Goal: Transaction & Acquisition: Purchase product/service

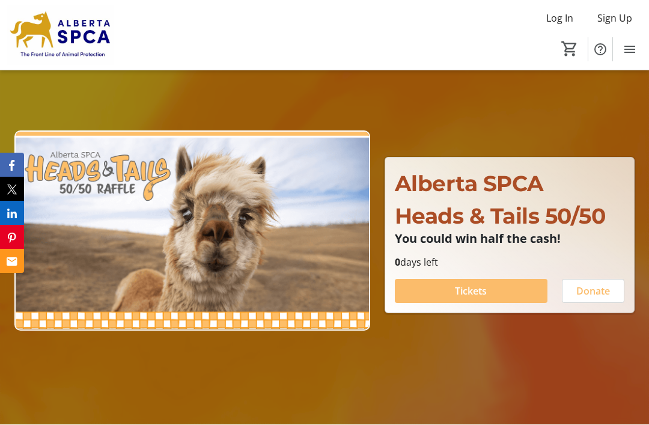
scroll to position [67, 0]
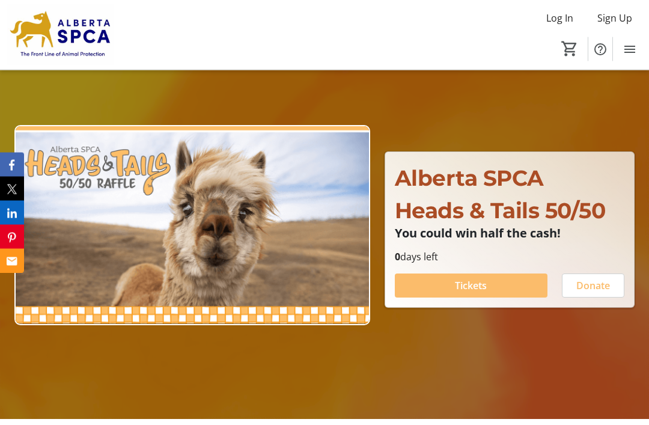
click at [490, 300] on span at bounding box center [471, 285] width 153 height 29
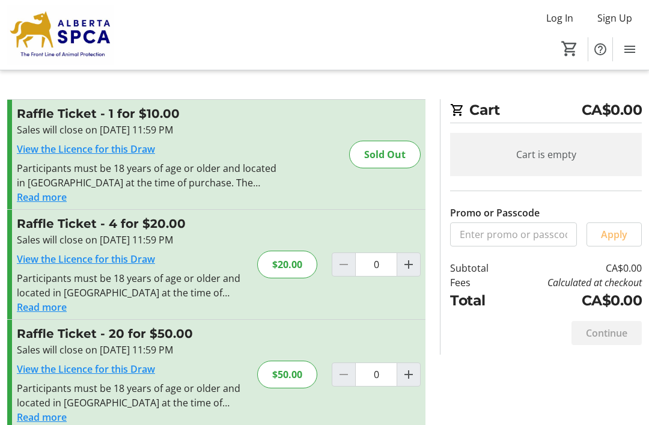
click at [412, 260] on mat-icon "Increment by one" at bounding box center [408, 264] width 14 height 14
type input "1"
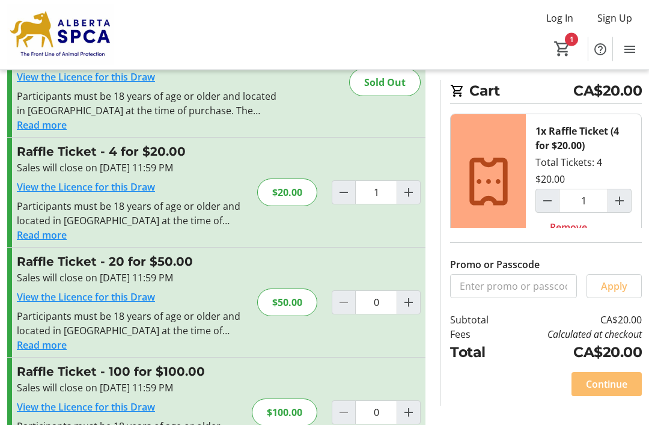
scroll to position [90, 0]
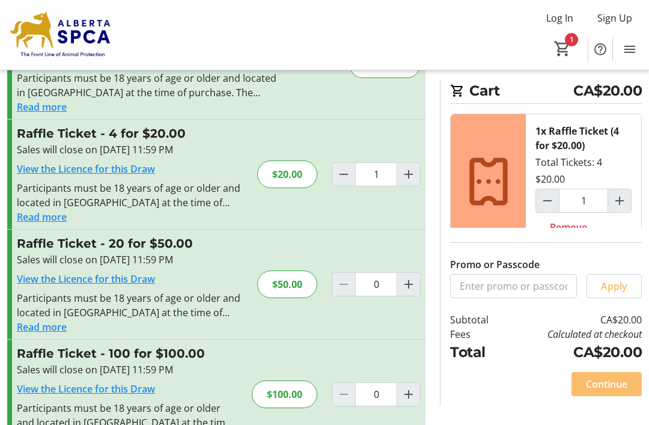
click at [621, 391] on span "Continue" at bounding box center [606, 384] width 41 height 14
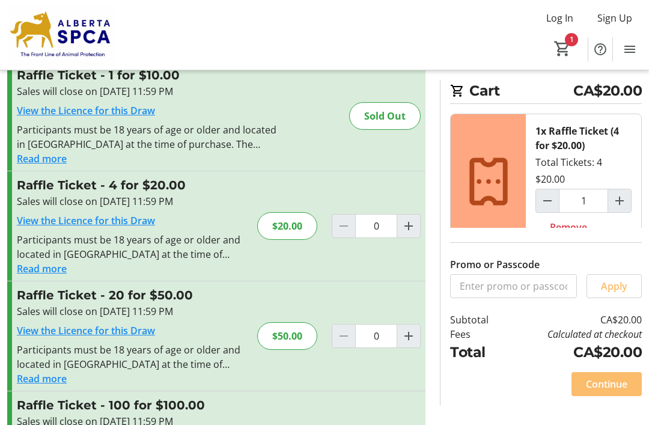
type input "1"
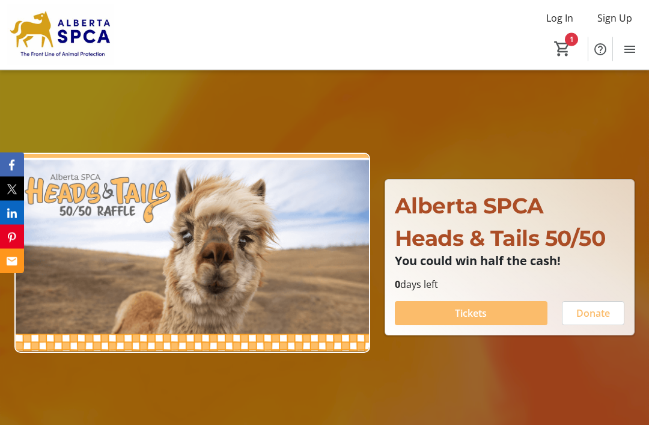
scroll to position [67, 0]
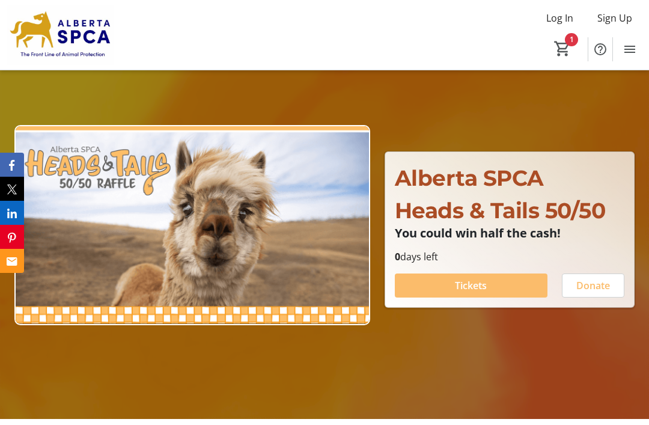
type input "1"
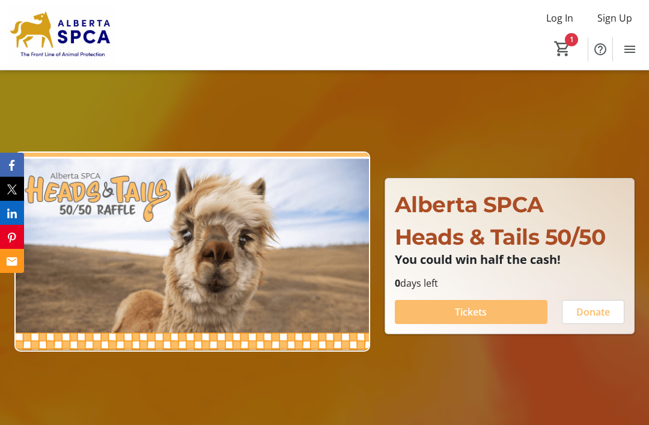
scroll to position [0, 0]
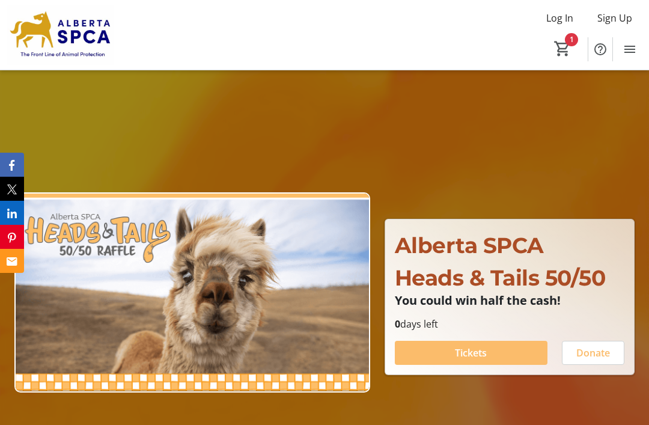
click at [635, 44] on mat-icon "Menu" at bounding box center [629, 49] width 14 height 14
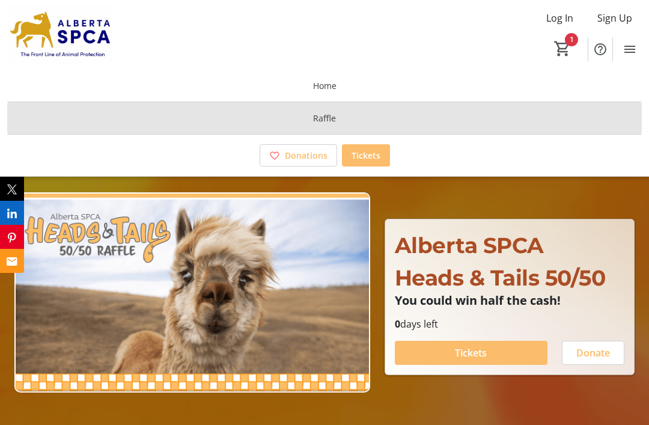
click at [369, 121] on span at bounding box center [324, 118] width 634 height 29
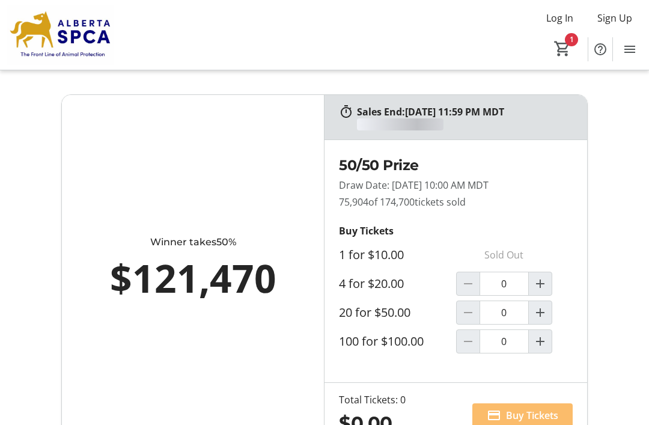
type input "1"
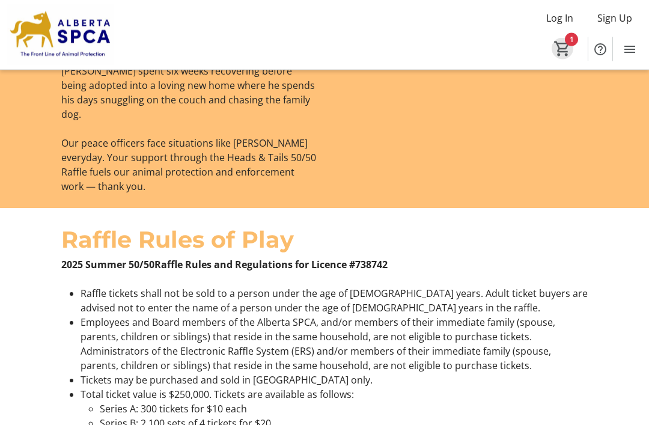
click at [564, 40] on mat-icon "1" at bounding box center [562, 49] width 18 height 18
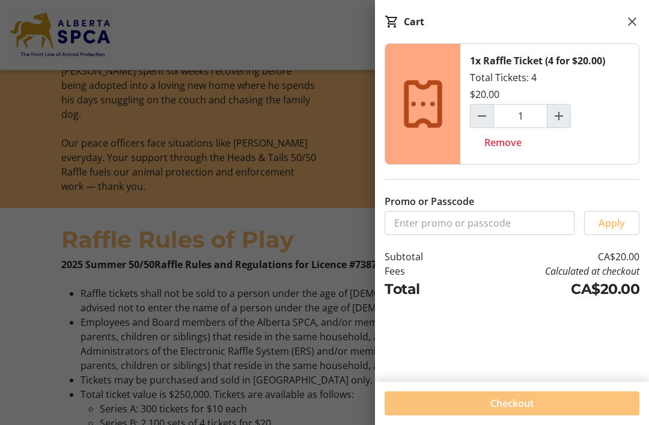
click at [575, 397] on span at bounding box center [511, 403] width 255 height 29
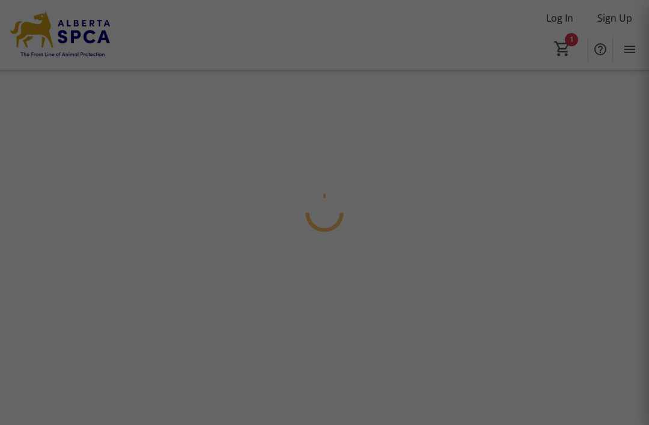
scroll to position [38, 0]
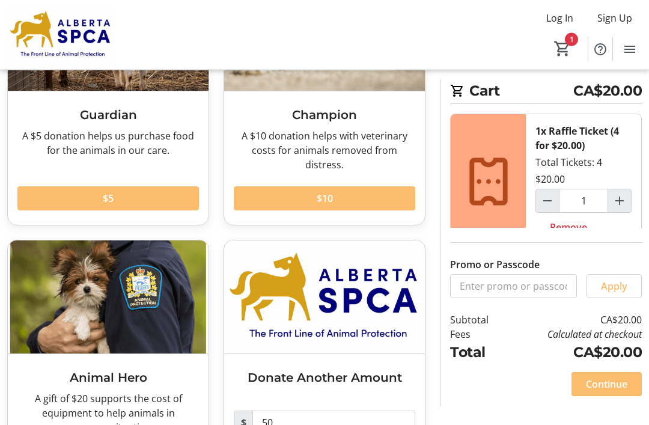
scroll to position [196, 0]
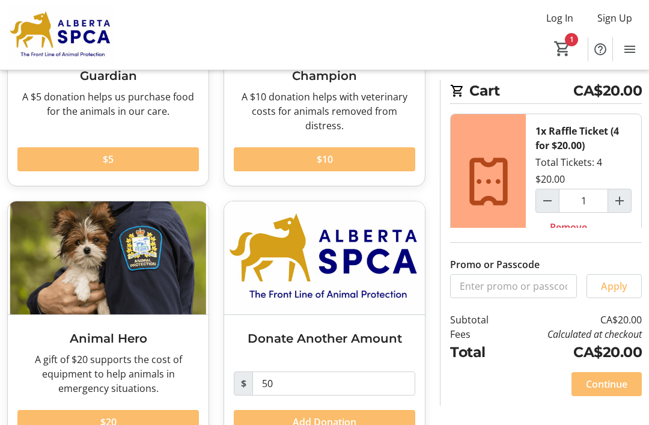
click at [625, 398] on span at bounding box center [606, 383] width 70 height 29
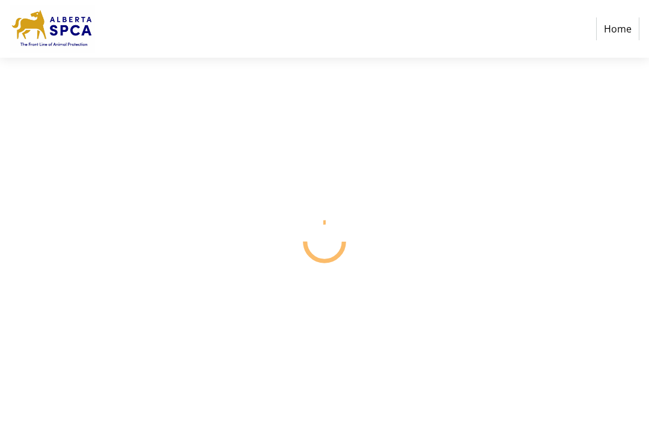
select select "CA"
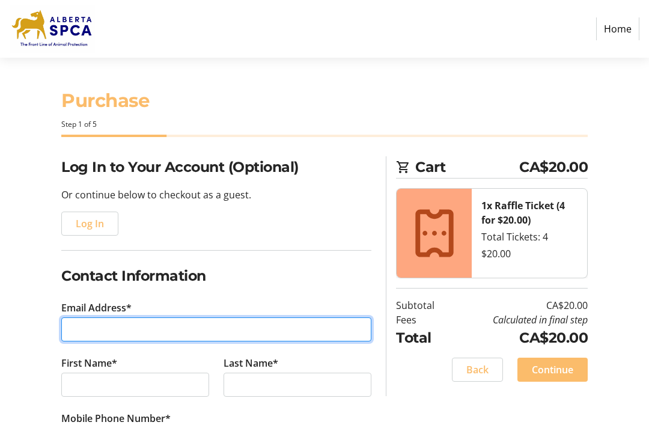
click at [150, 319] on input "Email Address*" at bounding box center [216, 329] width 310 height 24
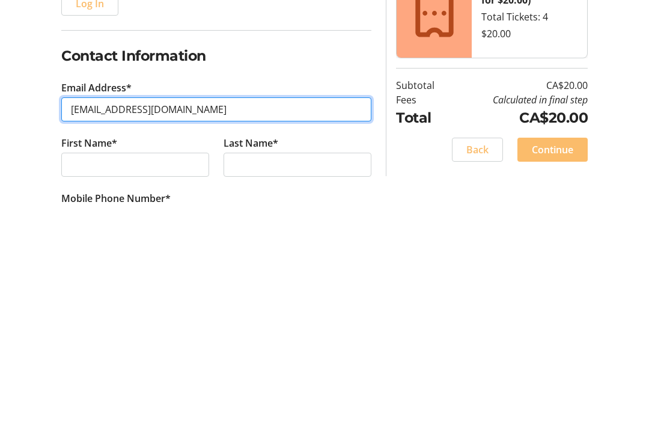
type input "[EMAIL_ADDRESS][DOMAIN_NAME]"
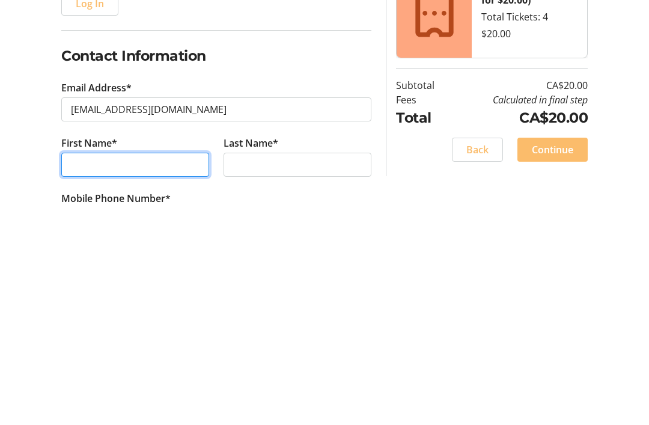
click at [196, 372] on input "First Name*" at bounding box center [135, 384] width 148 height 24
type input "[PERSON_NAME]"
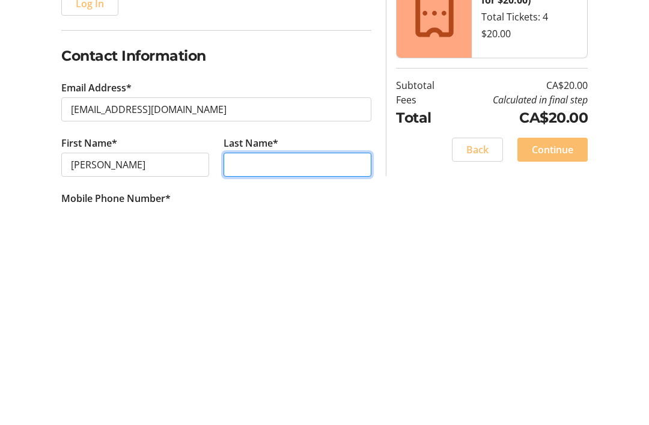
click at [267, 372] on input "Last Name*" at bounding box center [297, 384] width 148 height 24
type input "h"
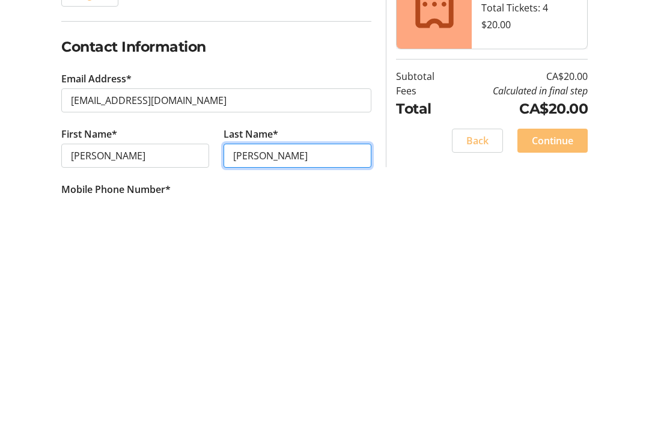
scroll to position [18, 0]
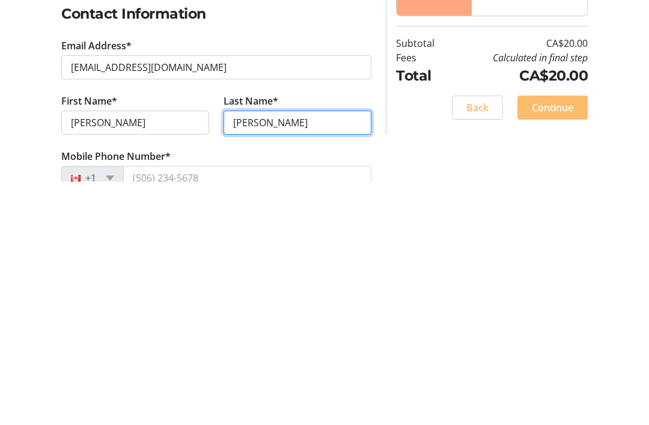
type input "[PERSON_NAME]"
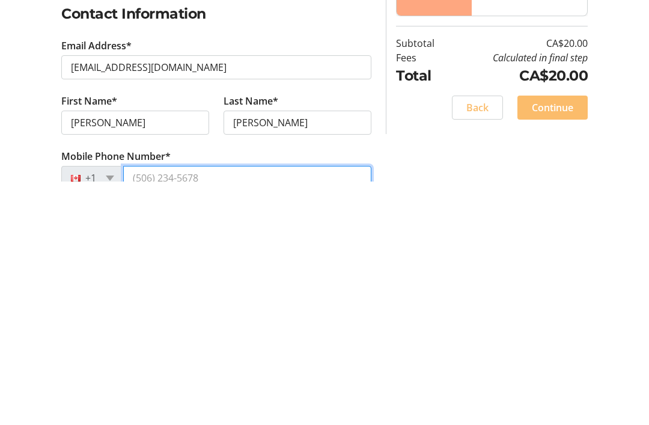
click at [186, 410] on input "Mobile Phone Number*" at bounding box center [247, 422] width 248 height 24
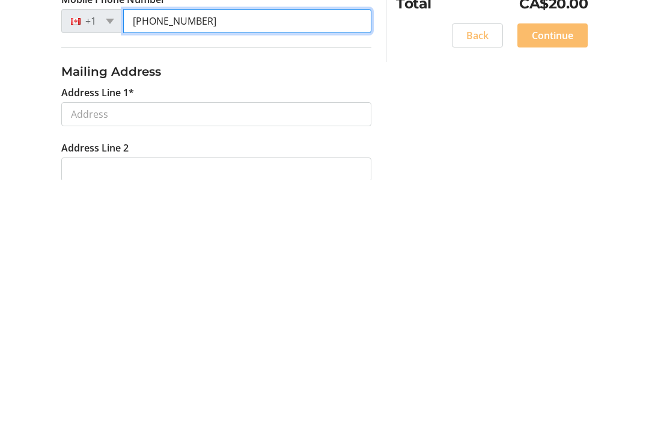
scroll to position [177, 0]
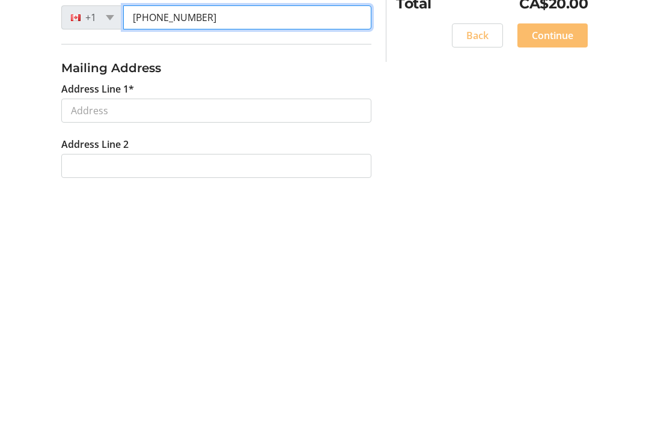
type input "[PHONE_NUMBER]"
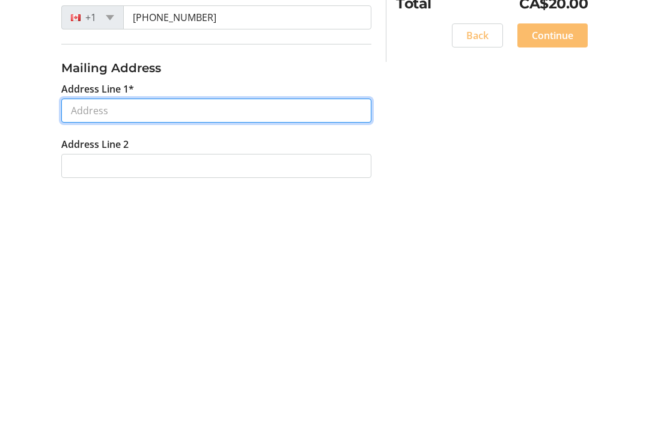
click at [195, 343] on input "Address Line 1*" at bounding box center [216, 355] width 310 height 24
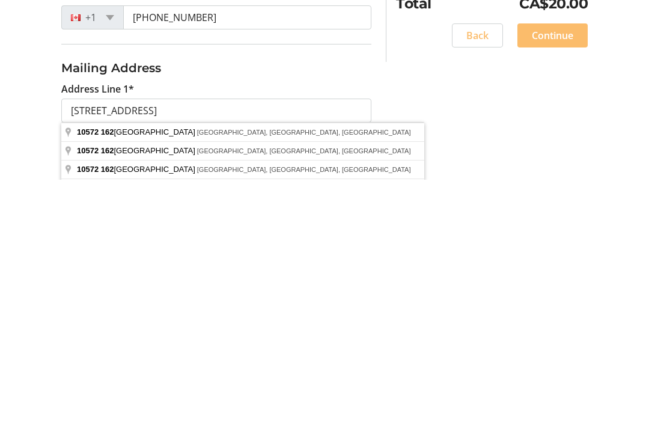
type input "[STREET_ADDRESS]"
type input "[GEOGRAPHIC_DATA]"
select select "AB"
type input "T5P 3M5"
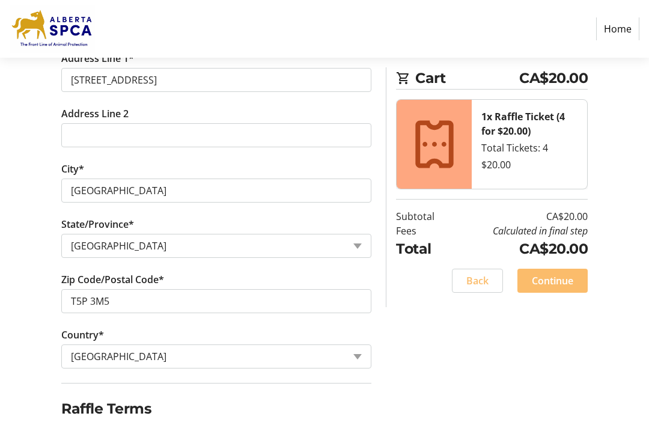
scroll to position [461, 0]
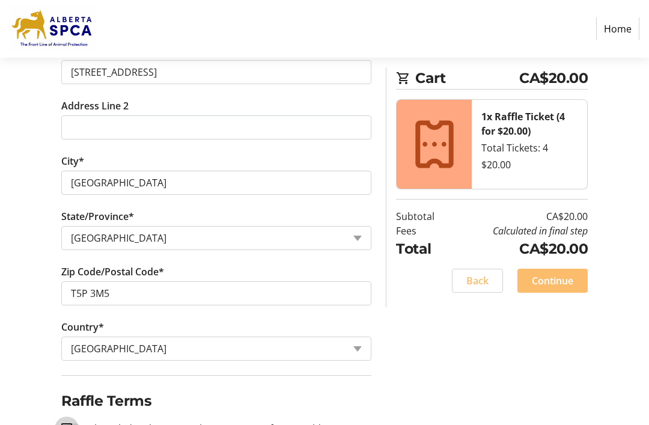
click at [62, 424] on input "I acknowledge that I am at least 18 years of age or older.*" at bounding box center [66, 428] width 11 height 11
checkbox input "true"
click at [569, 274] on span "Continue" at bounding box center [551, 280] width 41 height 14
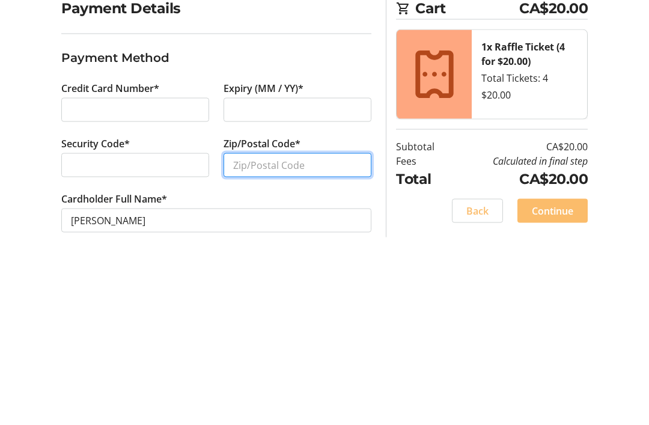
click at [274, 312] on input "Zip/Postal Code*" at bounding box center [297, 324] width 148 height 24
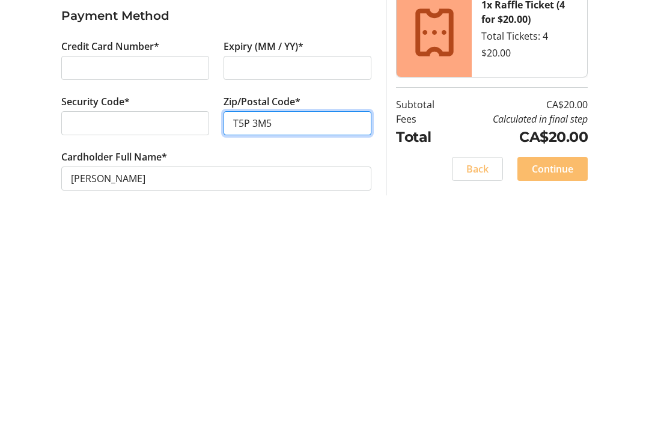
type input "T5P 3M5"
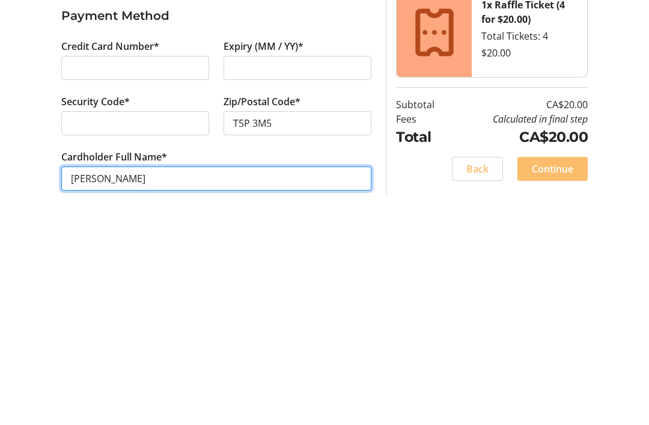
click at [260, 367] on input "[PERSON_NAME]" at bounding box center [216, 379] width 310 height 24
click at [104, 367] on input "[PERSON_NAME]" at bounding box center [216, 379] width 310 height 24
type input "[PERSON_NAME]"
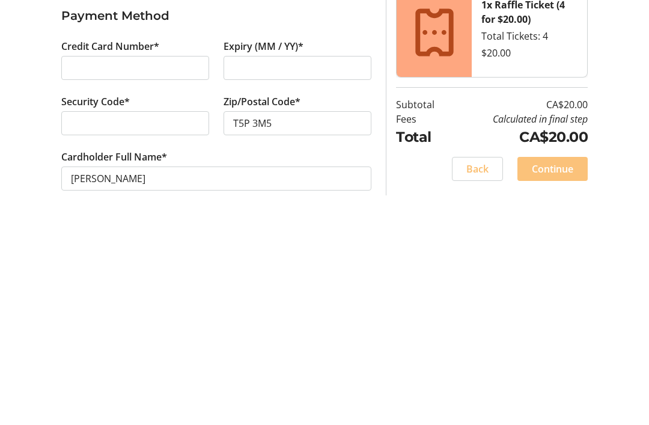
click at [555, 362] on span "Continue" at bounding box center [551, 369] width 41 height 14
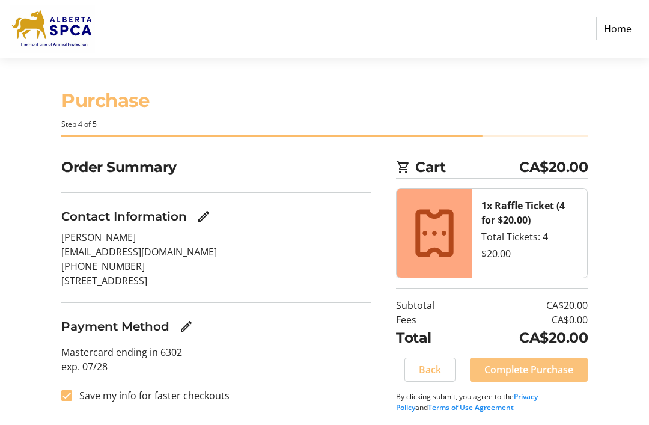
click at [546, 368] on span "Complete Purchase" at bounding box center [528, 369] width 89 height 14
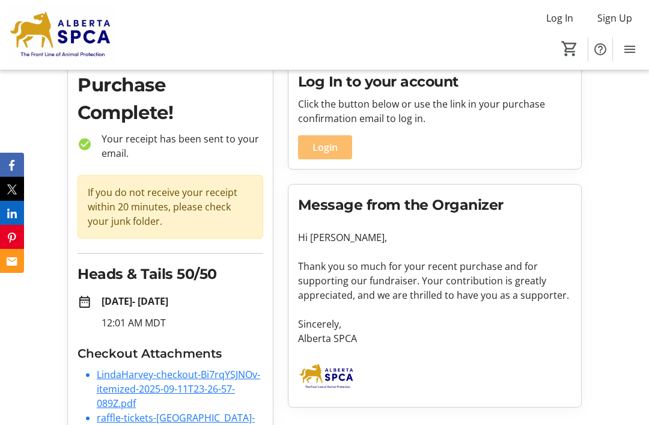
scroll to position [53, 0]
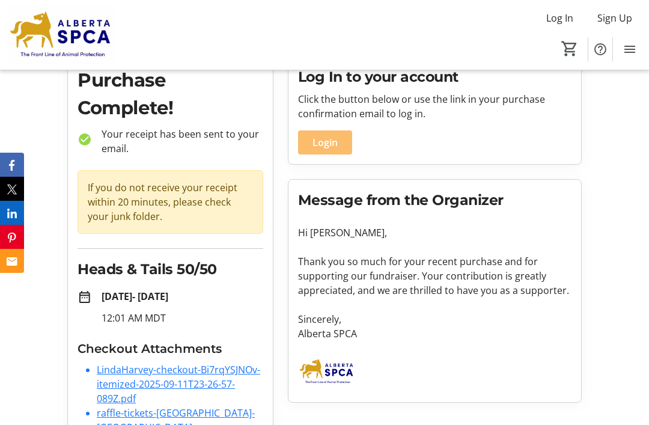
click at [114, 423] on link "raffle-tickets-[GEOGRAPHIC_DATA]-[GEOGRAPHIC_DATA]-[GEOGRAPHIC_DATA]pdf" at bounding box center [176, 427] width 158 height 42
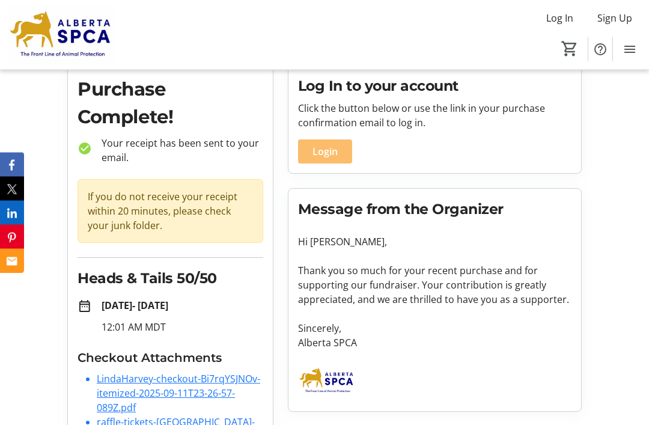
scroll to position [0, 0]
